Goal: Transaction & Acquisition: Register for event/course

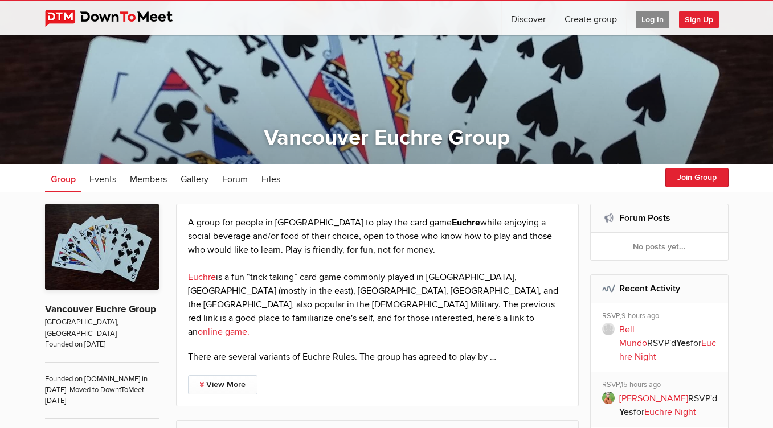
scroll to position [63, 0]
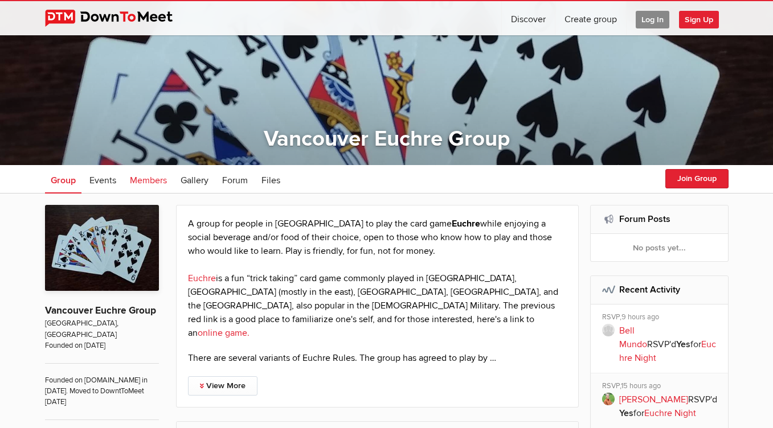
click at [158, 179] on span "Members" at bounding box center [148, 180] width 37 height 11
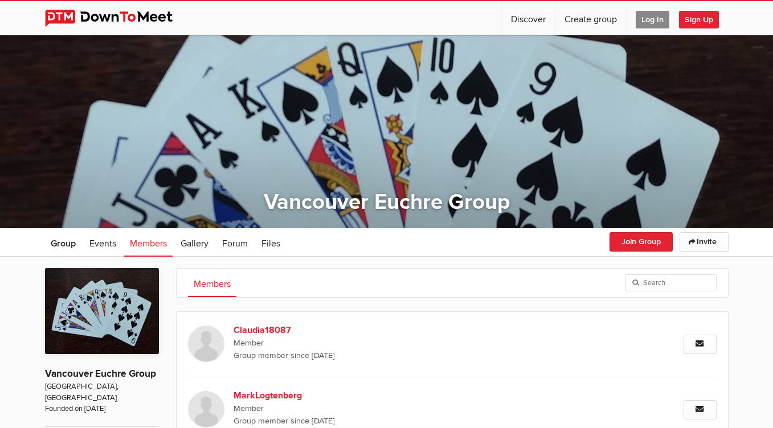
click at [702, 23] on span "Sign Up" at bounding box center [699, 20] width 40 height 18
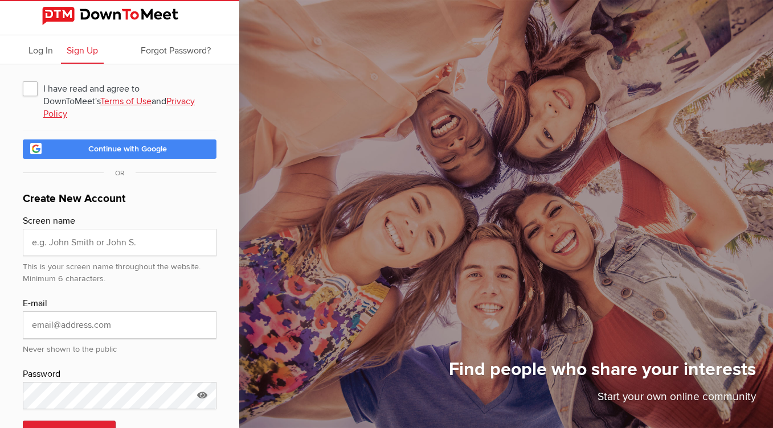
click at [31, 92] on span "I have read and agree to DownToMeet's Terms of Use and Privacy Policy" at bounding box center [120, 88] width 194 height 20
click at [23, 78] on input "I have read and agree to DownToMeet's Terms of Use and Privacy Policy" at bounding box center [22, 77] width 1 height 1
checkbox input "true"
type input "Katherine"
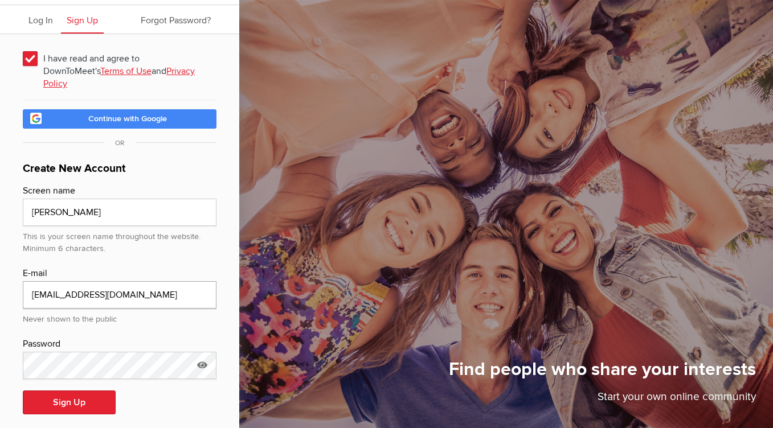
scroll to position [30, 0]
type input "[EMAIL_ADDRESS][DOMAIN_NAME]"
click at [82, 391] on button "Sign Up" at bounding box center [69, 403] width 93 height 24
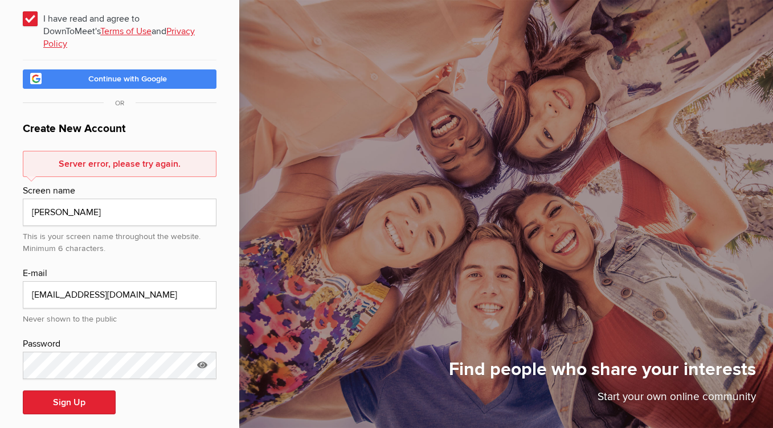
scroll to position [69, 0]
click at [205, 352] on icon at bounding box center [202, 365] width 17 height 26
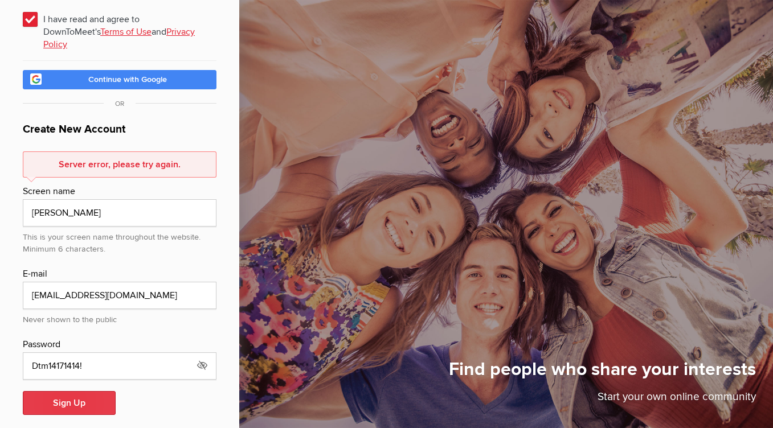
click at [86, 393] on button "Sign Up" at bounding box center [69, 403] width 93 height 24
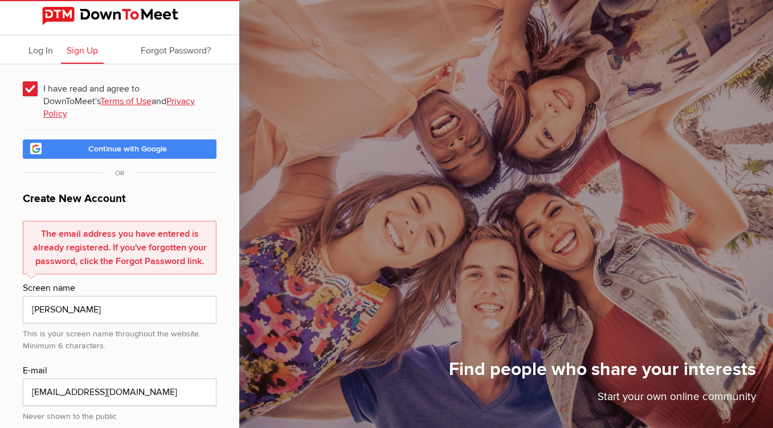
scroll to position [0, 0]
click at [148, 48] on span "Forgot Password?" at bounding box center [176, 50] width 70 height 11
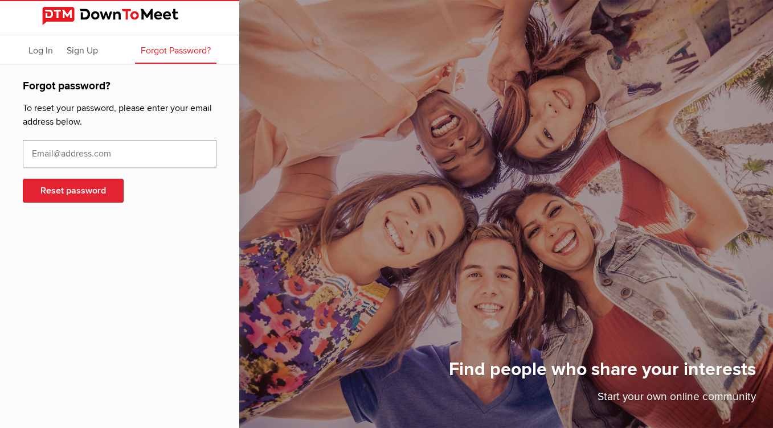
click at [96, 153] on input "text" at bounding box center [120, 153] width 194 height 27
type input "[EMAIL_ADDRESS][DOMAIN_NAME]"
click at [75, 188] on button "Reset password" at bounding box center [73, 191] width 101 height 24
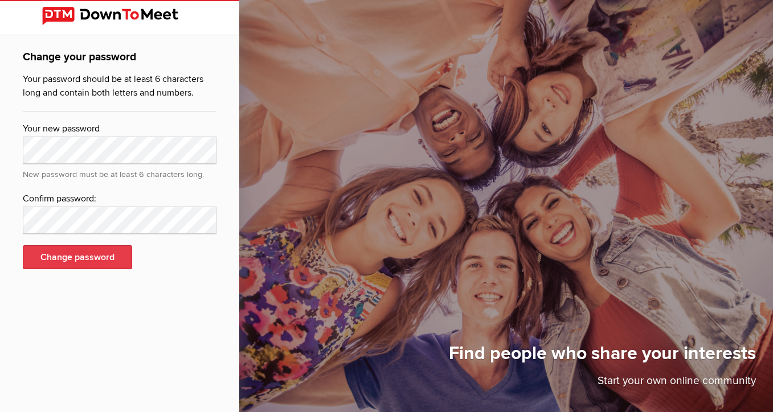
click at [102, 257] on button "Change password" at bounding box center [77, 257] width 109 height 24
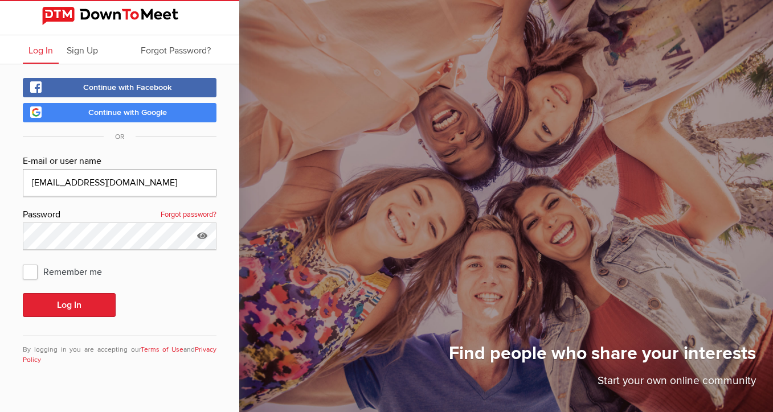
type input "[EMAIL_ADDRESS][DOMAIN_NAME]"
click at [204, 236] on icon at bounding box center [202, 236] width 17 height 26
click at [111, 304] on button "Log In" at bounding box center [69, 305] width 93 height 24
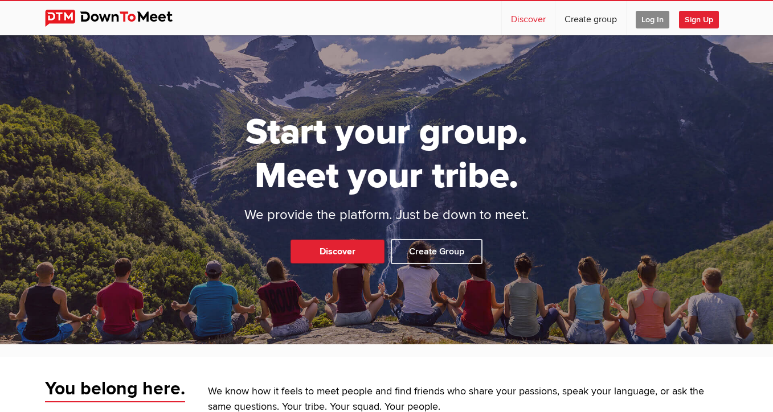
click at [518, 18] on link "Discover" at bounding box center [528, 18] width 53 height 34
select select "null"
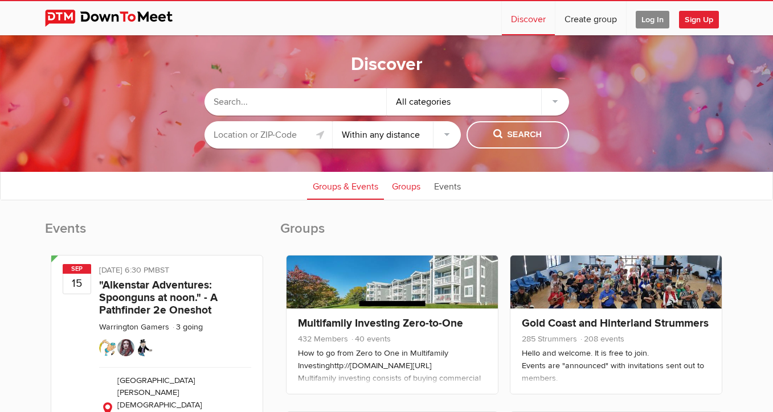
click at [399, 187] on link "Groups" at bounding box center [406, 185] width 40 height 28
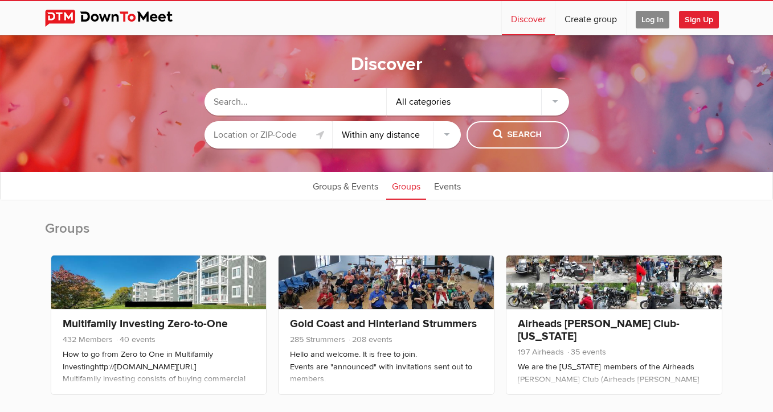
click at [554, 98] on div "All categories" at bounding box center [478, 101] width 182 height 27
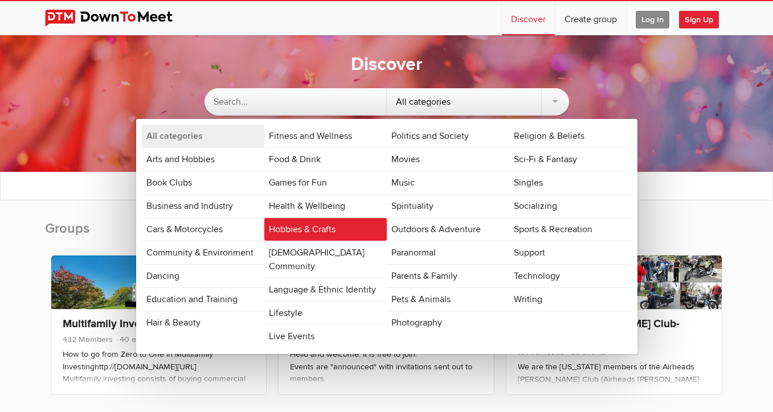
click at [353, 229] on link "Hobbies & Crafts" at bounding box center [325, 229] width 122 height 23
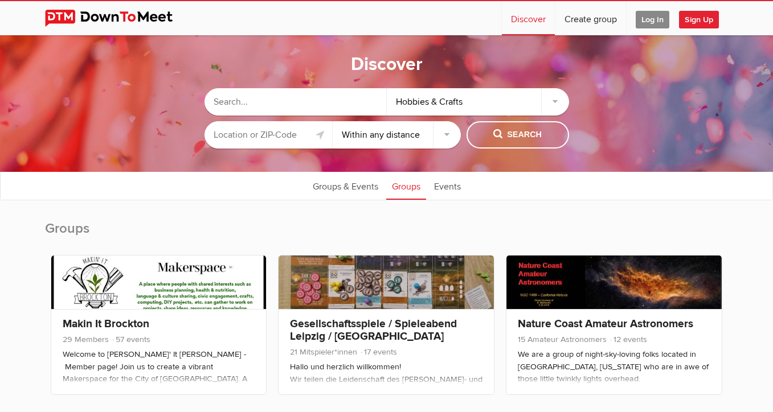
click at [309, 136] on input "text" at bounding box center [268, 134] width 128 height 27
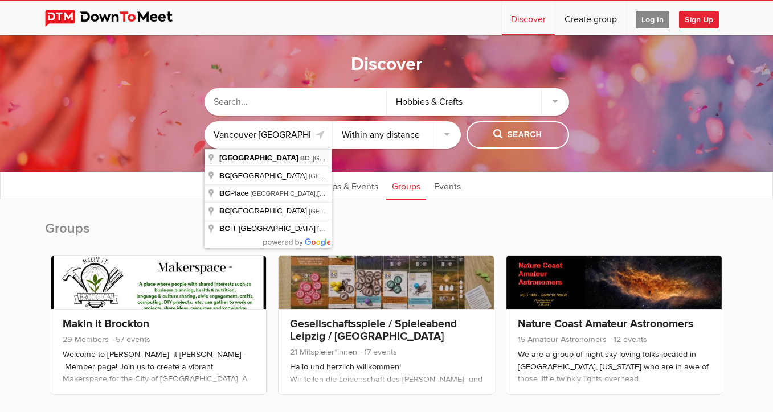
type input "Vancouver, BC, Canada"
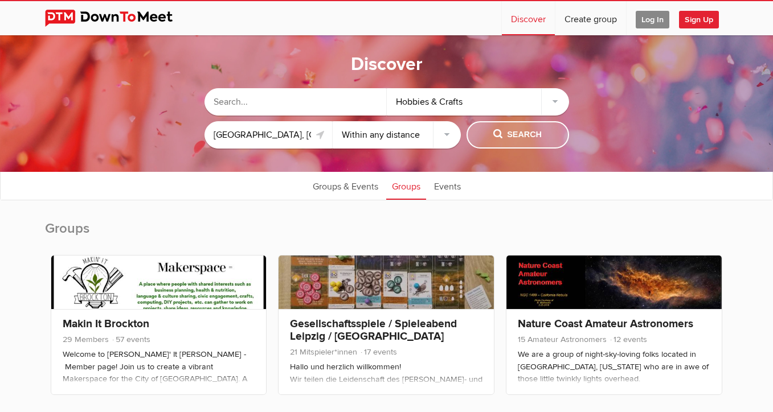
click at [511, 132] on span "Search" at bounding box center [517, 135] width 48 height 13
click at [528, 138] on span "Search" at bounding box center [517, 135] width 48 height 13
click at [555, 99] on div "Hobbies & Crafts" at bounding box center [478, 101] width 182 height 27
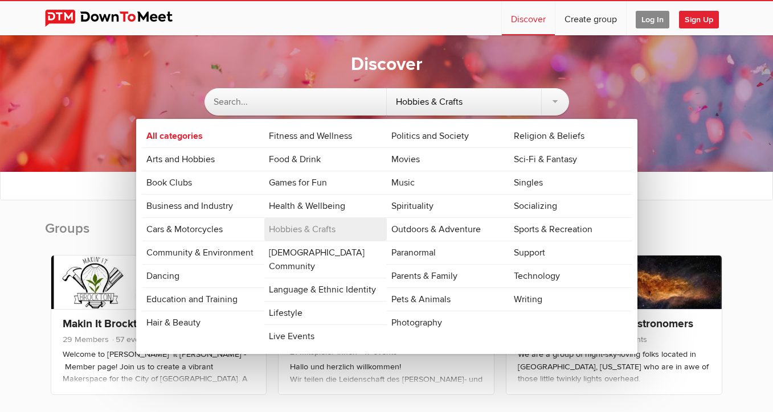
click at [477, 102] on div "Hobbies & Crafts" at bounding box center [478, 101] width 182 height 27
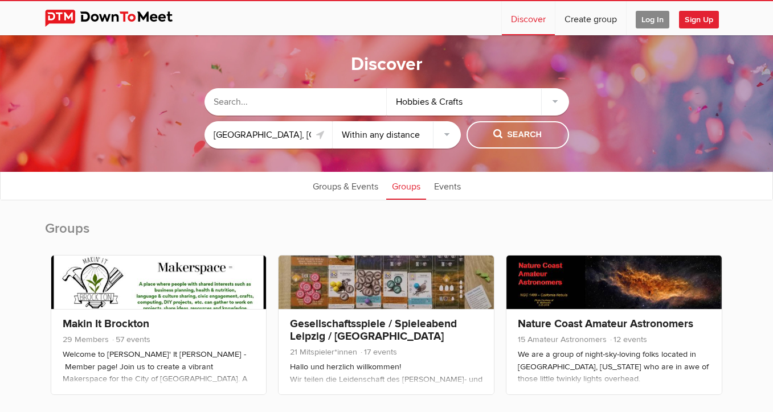
drag, startPoint x: 406, startPoint y: 99, endPoint x: 468, endPoint y: 92, distance: 62.4
click at [469, 92] on div "Hobbies & Crafts" at bounding box center [478, 101] width 182 height 27
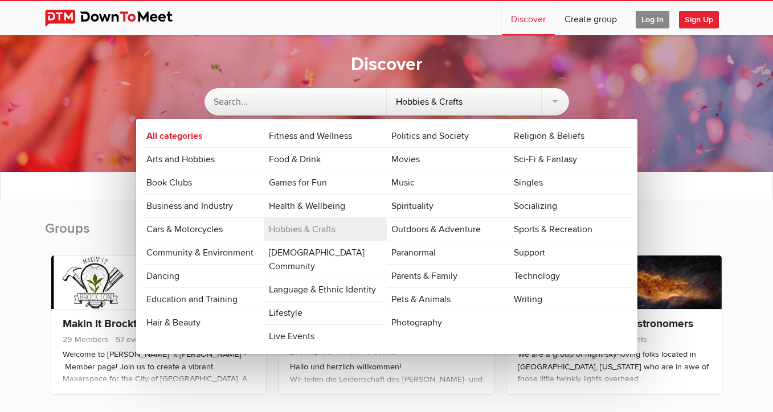
click at [464, 98] on div "Hobbies & Crafts" at bounding box center [478, 101] width 182 height 27
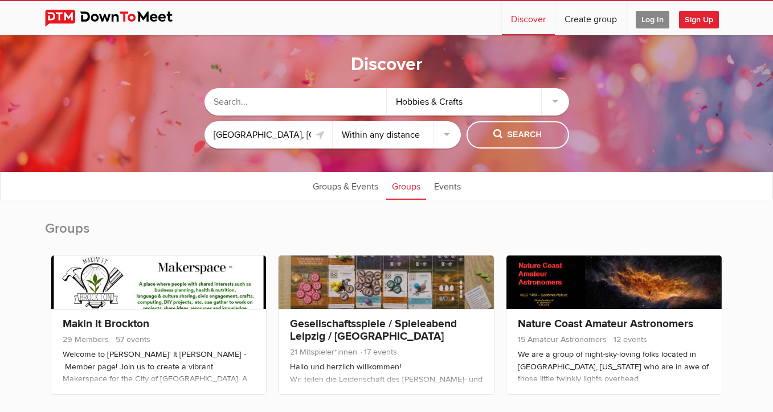
click at [277, 104] on input "text" at bounding box center [295, 101] width 182 height 27
type input "Euchre"
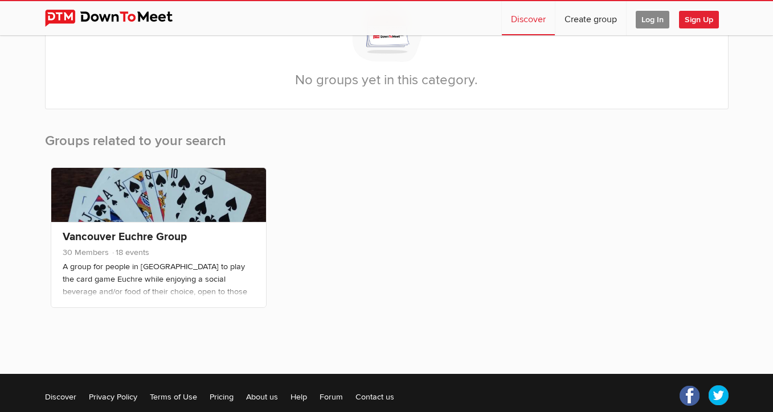
scroll to position [273, 0]
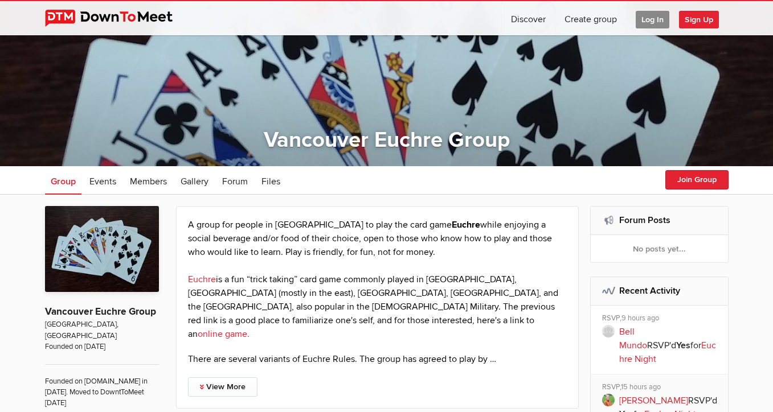
scroll to position [61, 0]
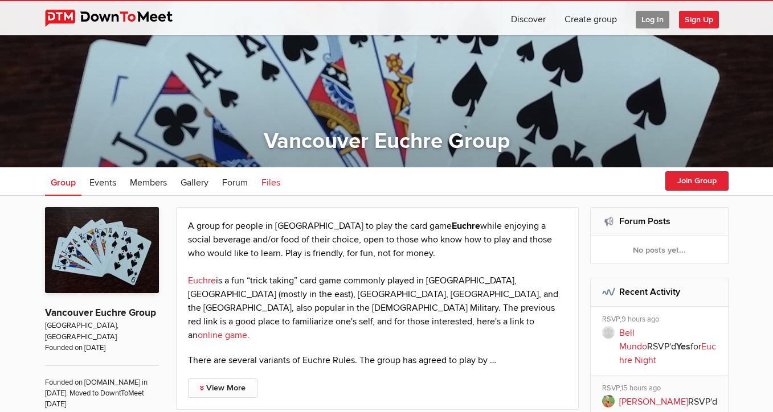
click at [267, 181] on span "Files" at bounding box center [270, 182] width 19 height 11
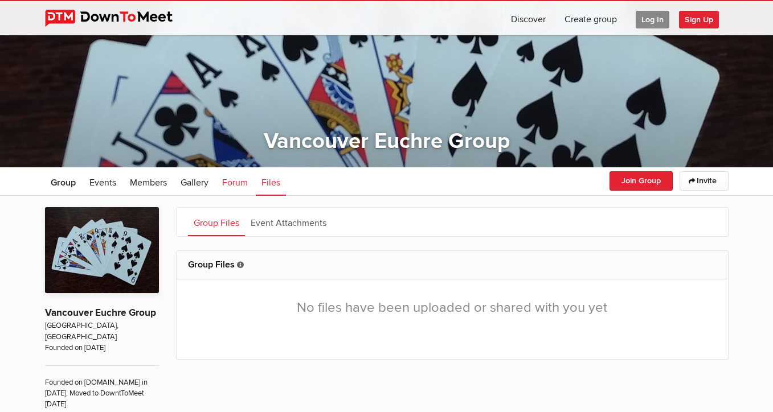
click at [236, 185] on span "Forum" at bounding box center [235, 182] width 26 height 11
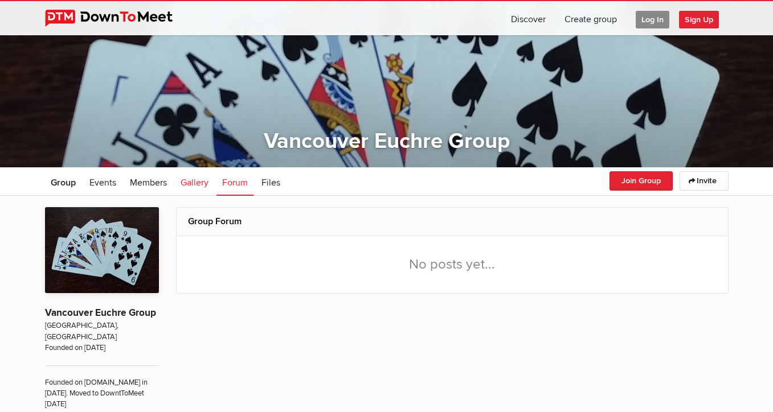
click at [200, 181] on span "Gallery" at bounding box center [195, 182] width 28 height 11
click at [155, 182] on span "Members" at bounding box center [148, 182] width 37 height 11
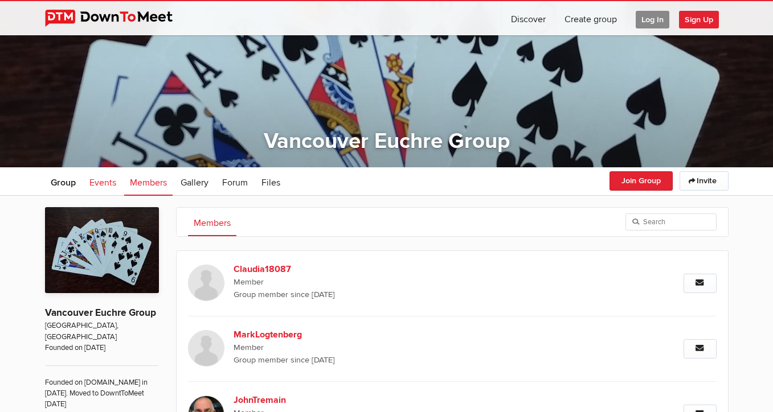
click at [96, 183] on span "Events" at bounding box center [102, 182] width 27 height 11
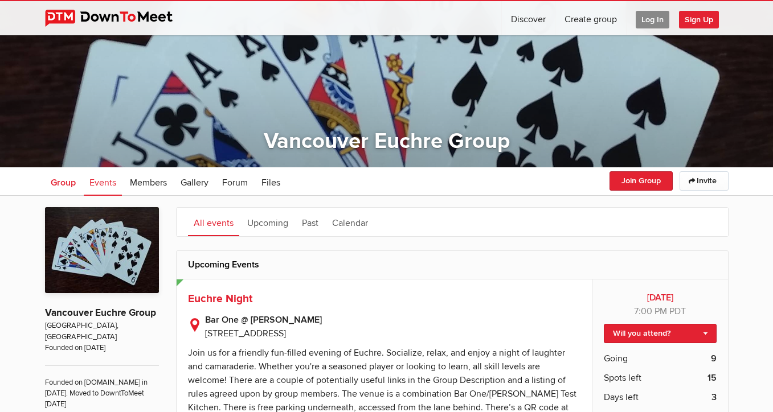
click at [67, 183] on span "Group" at bounding box center [63, 182] width 25 height 11
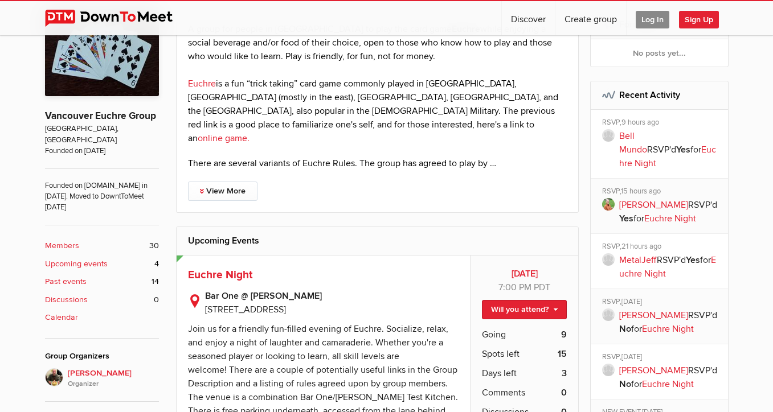
scroll to position [257, 0]
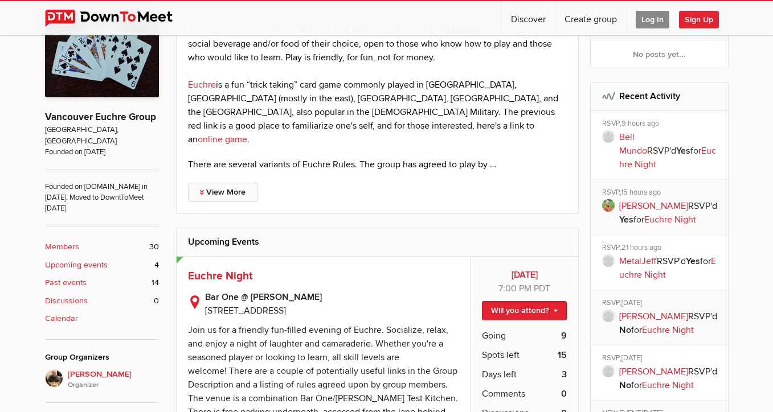
click at [236, 183] on link "View More" at bounding box center [222, 192] width 69 height 19
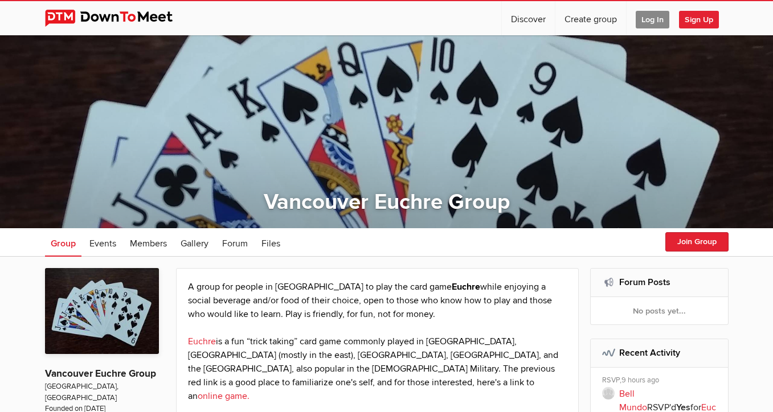
scroll to position [0, 0]
click at [666, 20] on span "Log In" at bounding box center [652, 20] width 34 height 18
